Goal: Complete application form

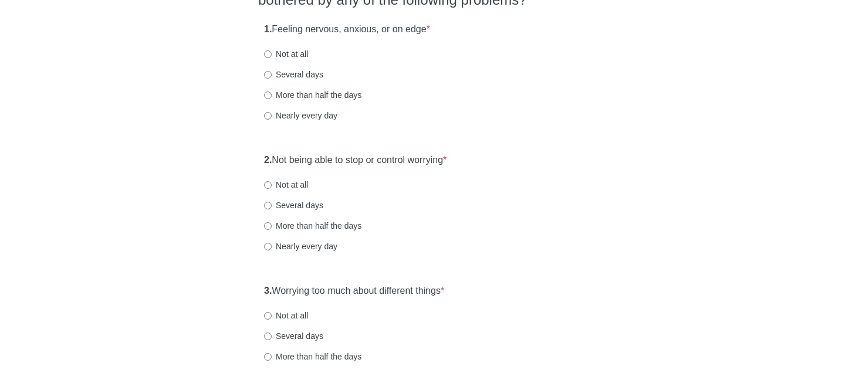
scroll to position [130, 0]
click at [269, 74] on input "Several days" at bounding box center [268, 74] width 8 height 8
radio input "true"
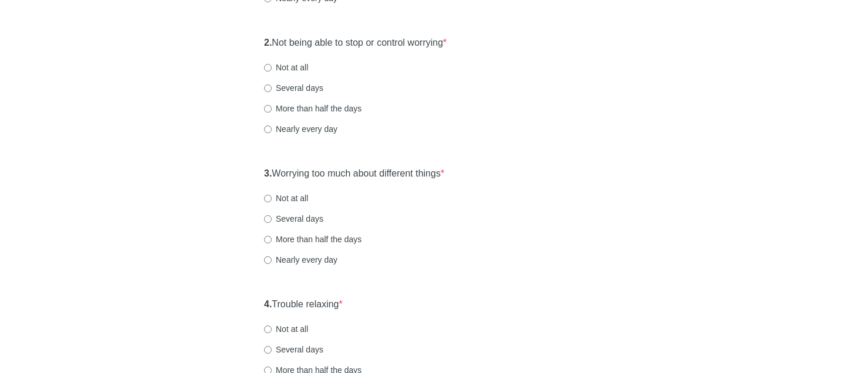
scroll to position [248, 0]
click at [268, 107] on input "More than half the days" at bounding box center [268, 108] width 8 height 8
radio input "true"
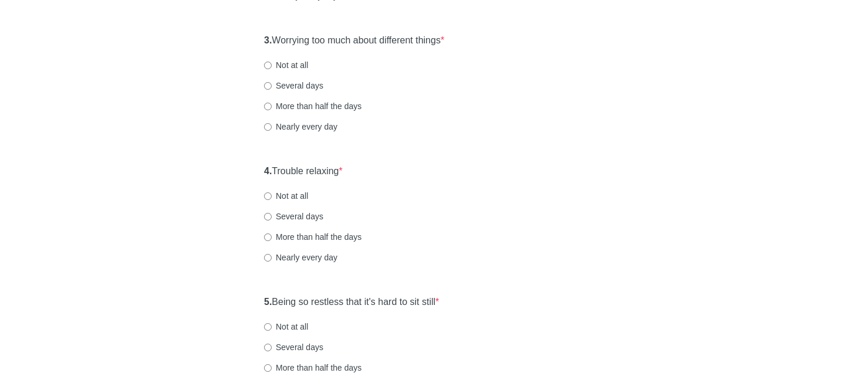
scroll to position [381, 0]
click at [269, 65] on input "Not at all" at bounding box center [268, 64] width 8 height 8
radio input "true"
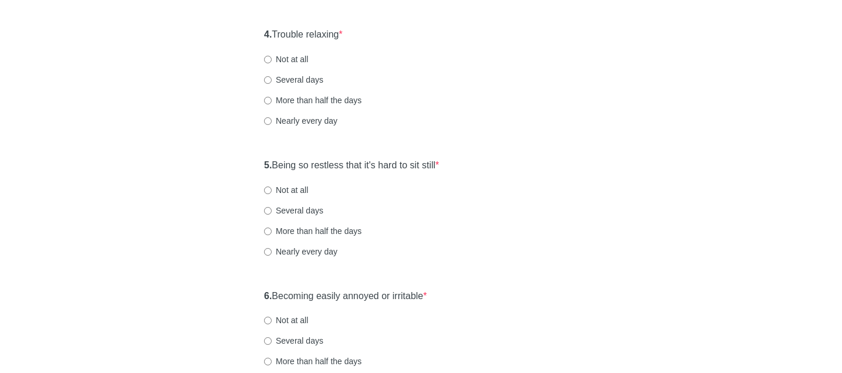
scroll to position [541, 0]
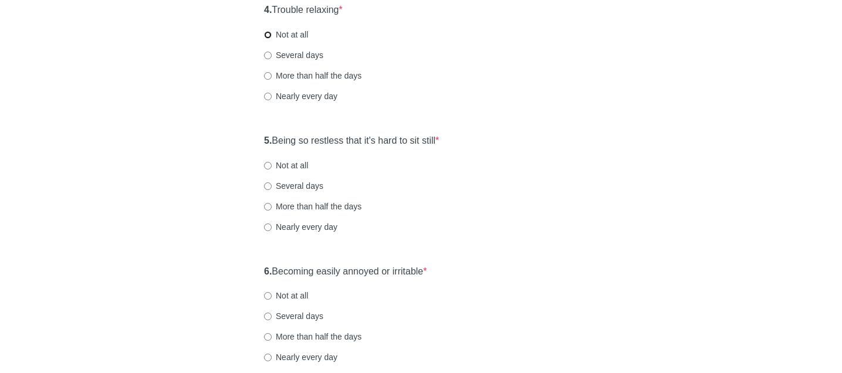
click at [267, 36] on input "Not at all" at bounding box center [268, 35] width 8 height 8
radio input "true"
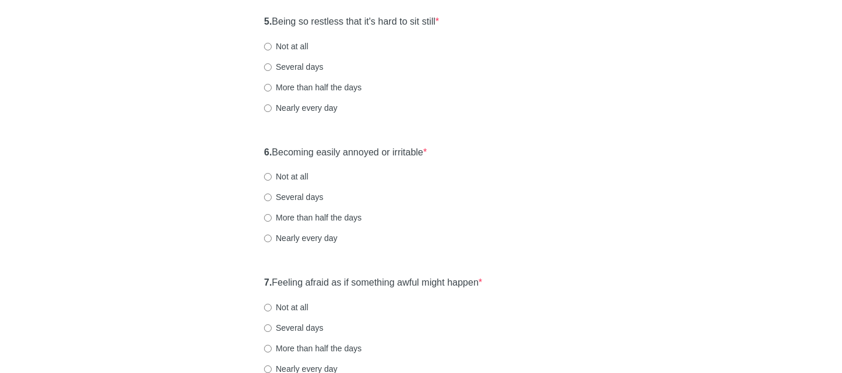
scroll to position [661, 0]
click at [268, 45] on input "Not at all" at bounding box center [268, 46] width 8 height 8
radio input "true"
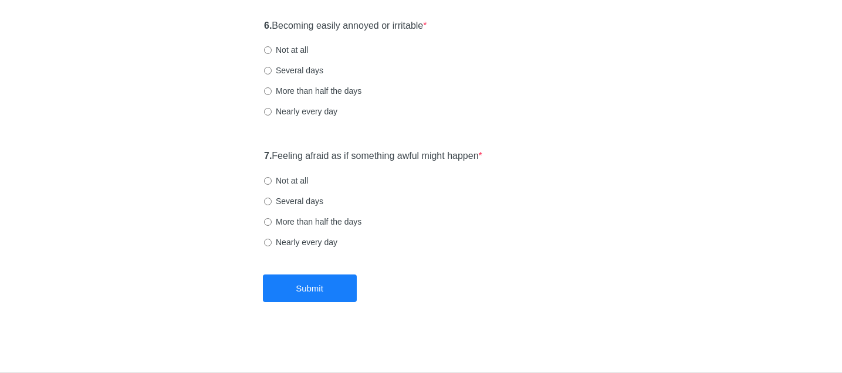
scroll to position [787, 0]
click at [268, 108] on input "Nearly every day" at bounding box center [268, 112] width 8 height 8
radio input "true"
click at [267, 181] on input "Not at all" at bounding box center [268, 181] width 8 height 8
radio input "true"
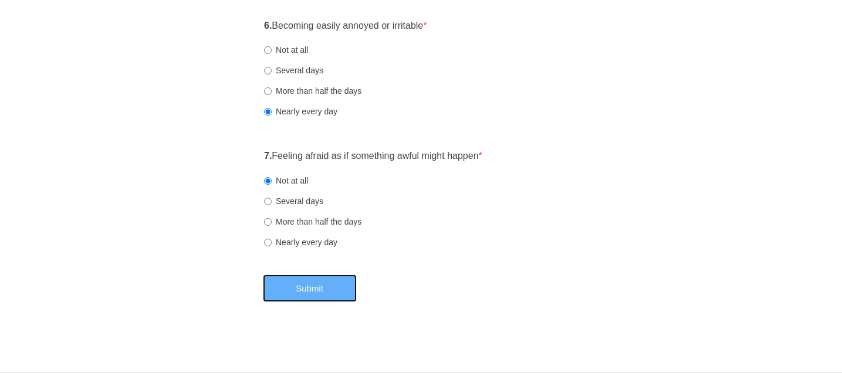
click at [303, 288] on button "Submit" at bounding box center [310, 289] width 94 height 28
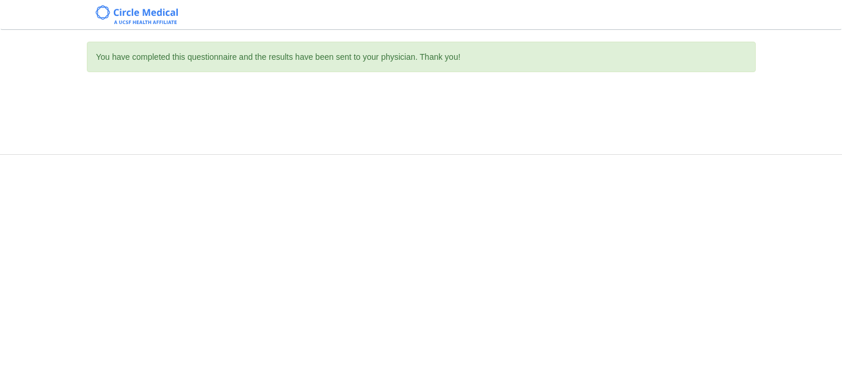
scroll to position [0, 0]
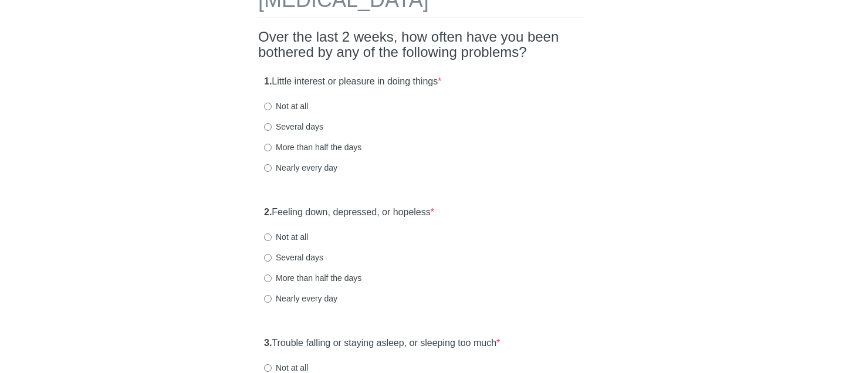
scroll to position [78, 0]
click at [268, 148] on input "More than half the days" at bounding box center [268, 147] width 8 height 8
radio input "true"
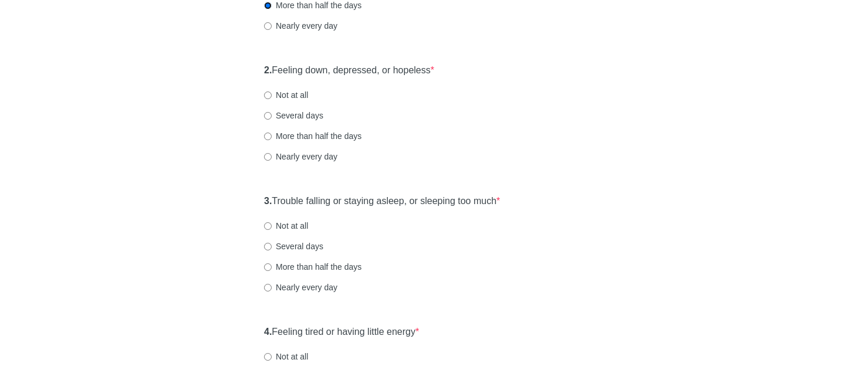
scroll to position [220, 0]
click at [269, 135] on input "More than half the days" at bounding box center [268, 135] width 8 height 8
radio input "true"
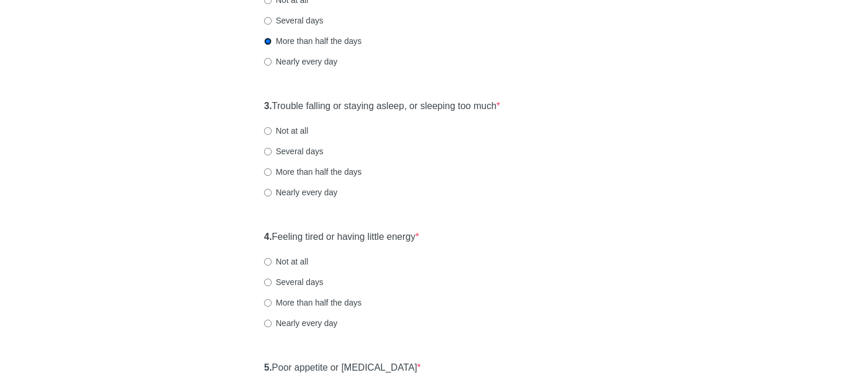
scroll to position [315, 0]
click at [266, 151] on input "Several days" at bounding box center [268, 151] width 8 height 8
radio input "true"
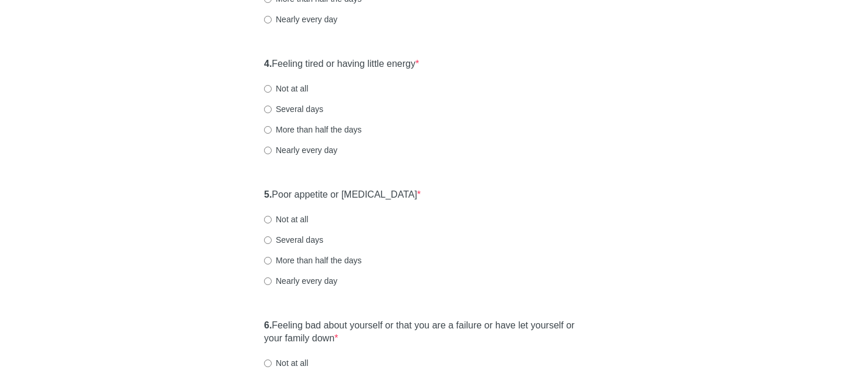
scroll to position [491, 0]
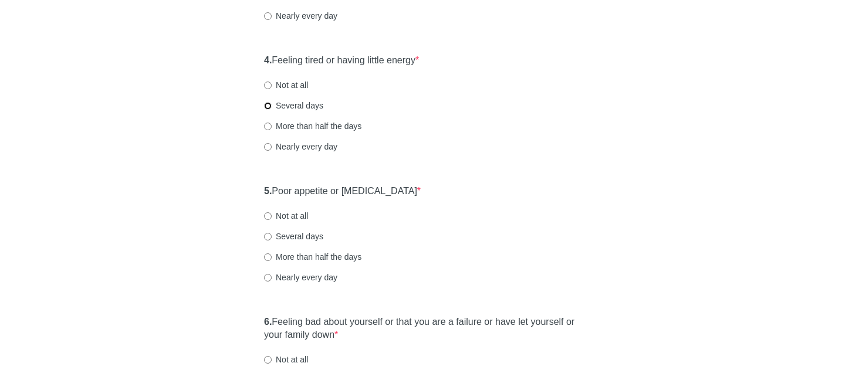
click at [266, 104] on input "Several days" at bounding box center [268, 106] width 8 height 8
radio input "true"
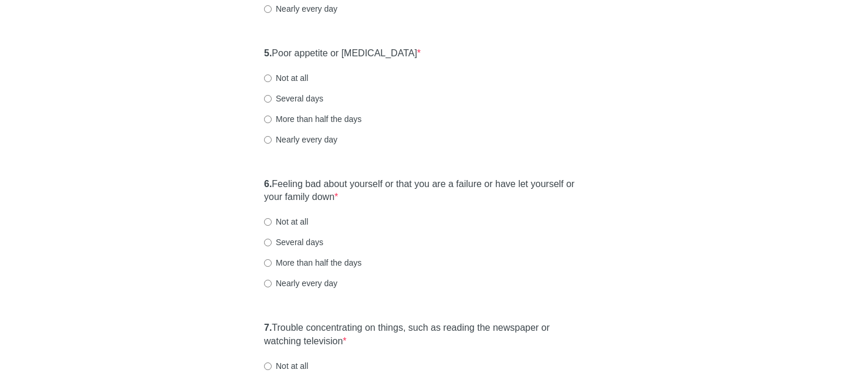
scroll to position [637, 0]
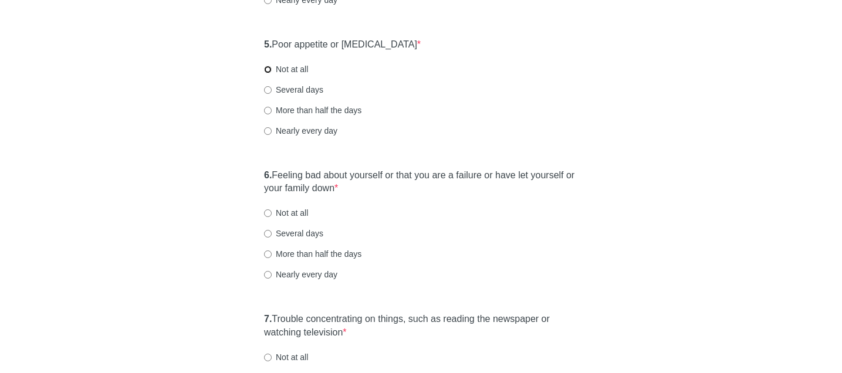
click at [266, 69] on input "Not at all" at bounding box center [268, 70] width 8 height 8
radio input "true"
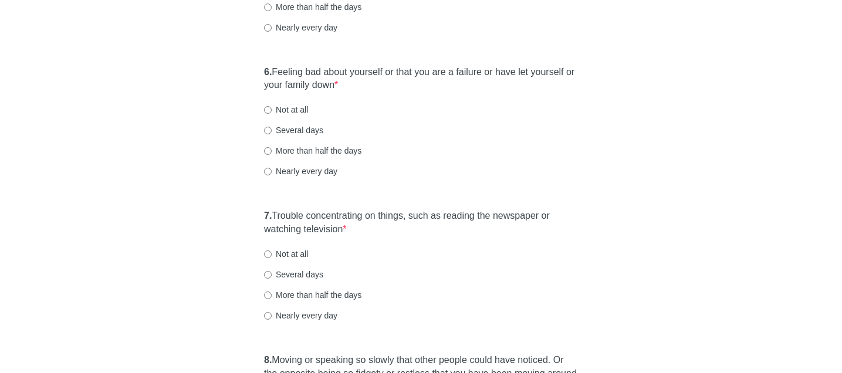
scroll to position [784, 0]
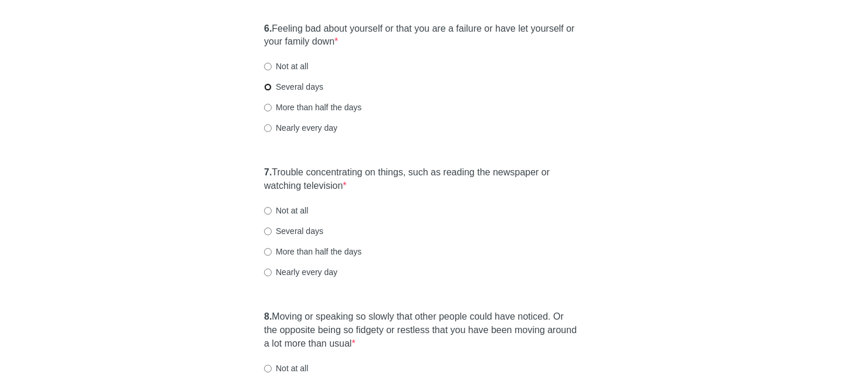
click at [269, 88] on input "Several days" at bounding box center [268, 87] width 8 height 8
radio input "true"
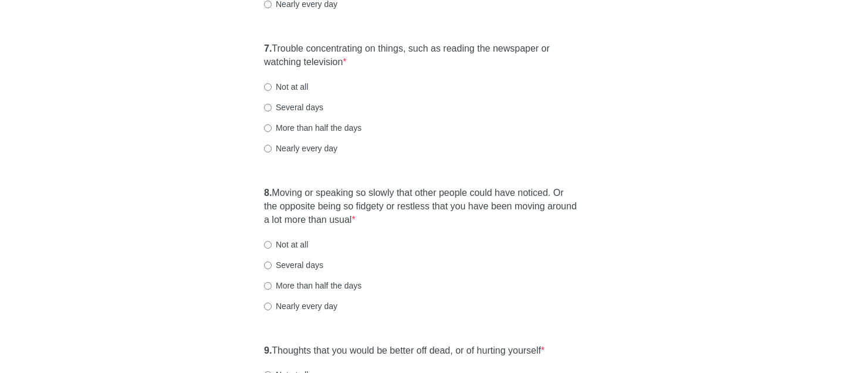
scroll to position [910, 0]
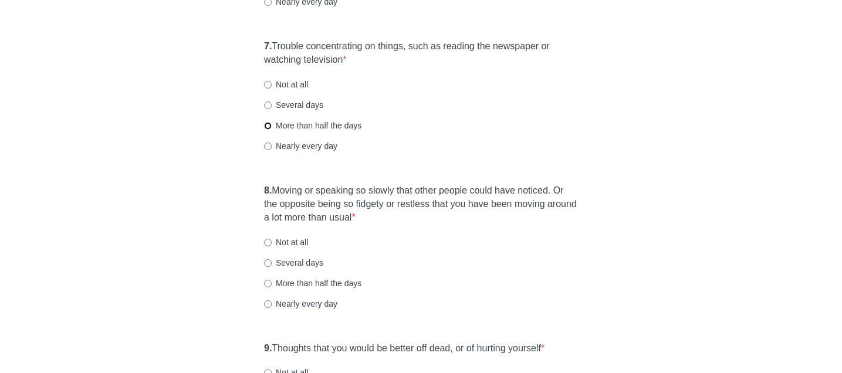
click at [270, 126] on input "More than half the days" at bounding box center [268, 126] width 8 height 8
radio input "true"
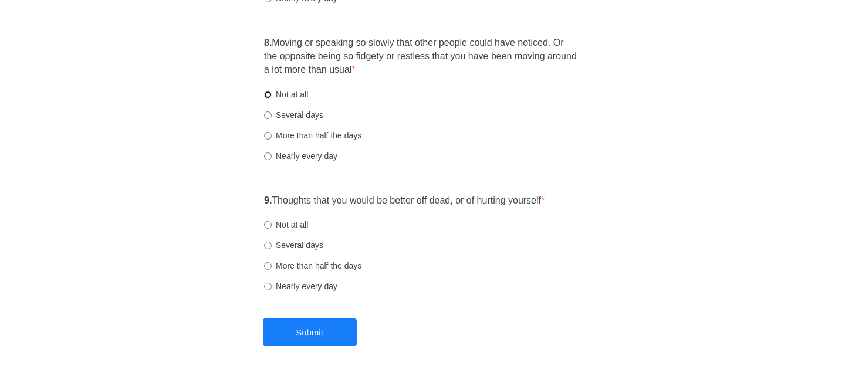
click at [269, 96] on input "Not at all" at bounding box center [268, 95] width 8 height 8
radio input "true"
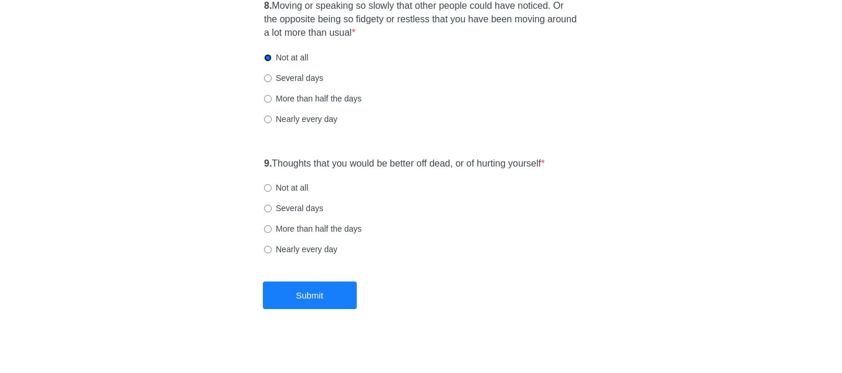
scroll to position [1102, 0]
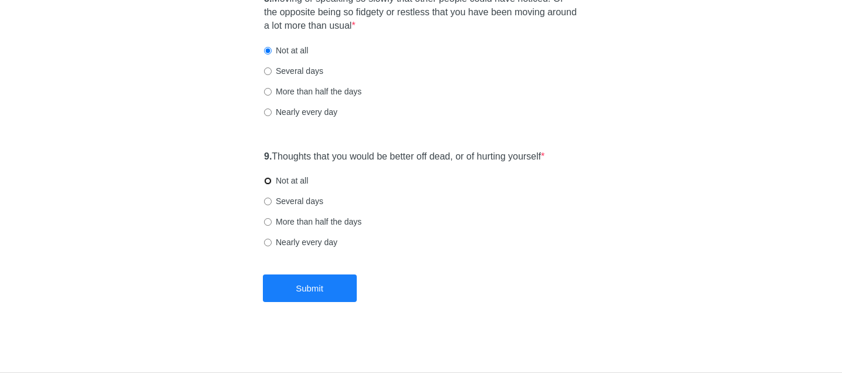
click at [268, 178] on input "Not at all" at bounding box center [268, 181] width 8 height 8
radio input "true"
click at [288, 286] on button "Submit" at bounding box center [310, 289] width 94 height 28
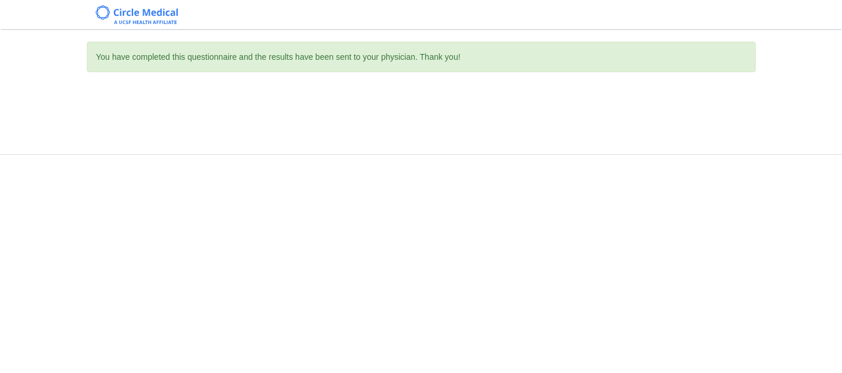
scroll to position [0, 0]
